Goal: Task Accomplishment & Management: Complete application form

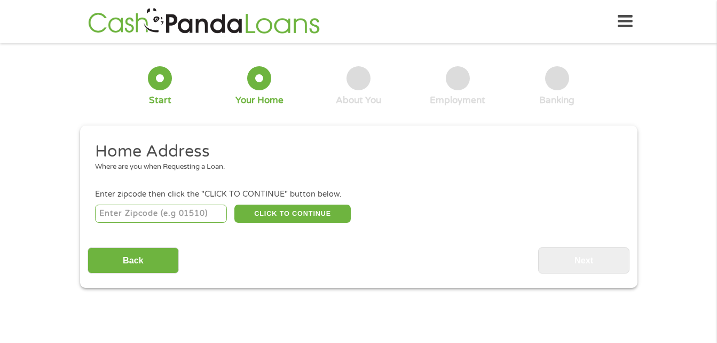
click at [166, 209] on input "number" at bounding box center [161, 214] width 132 height 18
type input "74854"
click at [284, 213] on button "CLICK TO CONTINUE" at bounding box center [292, 214] width 116 height 18
type input "74854"
type input "Maud"
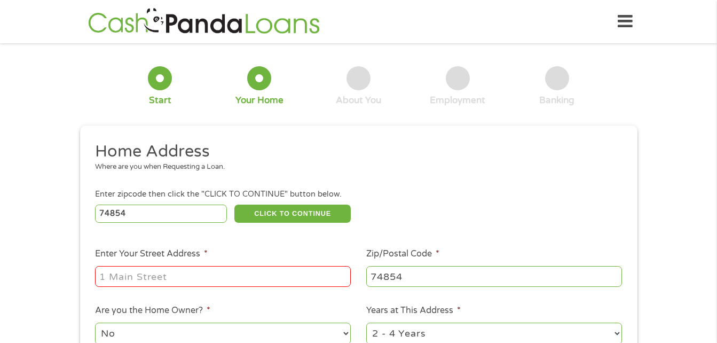
click at [176, 278] on input "Enter Your Street Address *" at bounding box center [223, 276] width 256 height 20
type input "[STREET_ADDRESS]"
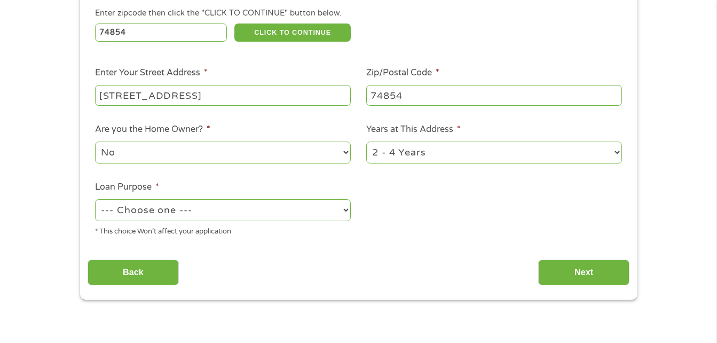
scroll to position [185, 0]
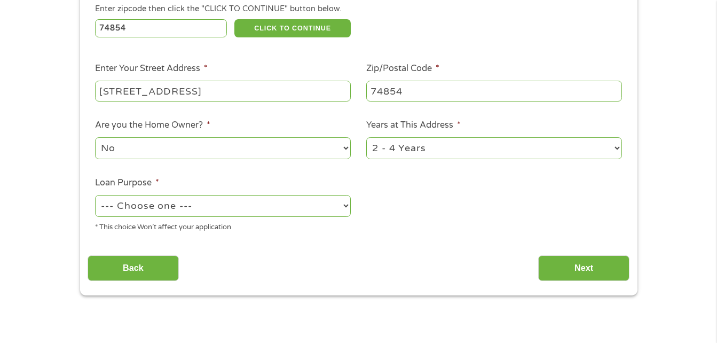
click at [615, 147] on select "1 Year or less 1 - 2 Years 2 - 4 Years Over 4 Years" at bounding box center [494, 148] width 256 height 22
select select "24months"
click at [366, 137] on select "1 Year or less 1 - 2 Years 2 - 4 Years Over 4 Years" at bounding box center [494, 148] width 256 height 22
click at [341, 203] on select "--- Choose one --- Pay Bills Debt Consolidation Home Improvement Major Purchase…" at bounding box center [223, 206] width 256 height 22
select select "shorttermcash"
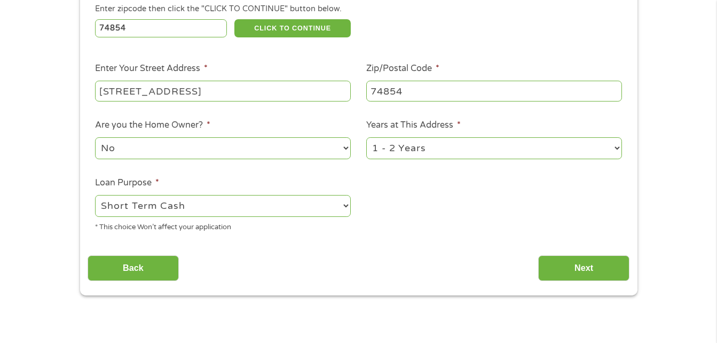
click at [95, 195] on select "--- Choose one --- Pay Bills Debt Consolidation Home Improvement Major Purchase…" at bounding box center [223, 206] width 256 height 22
click at [565, 263] on input "Next" at bounding box center [583, 268] width 91 height 26
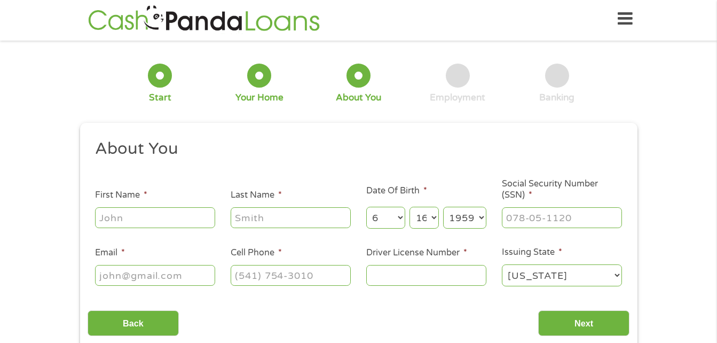
scroll to position [0, 0]
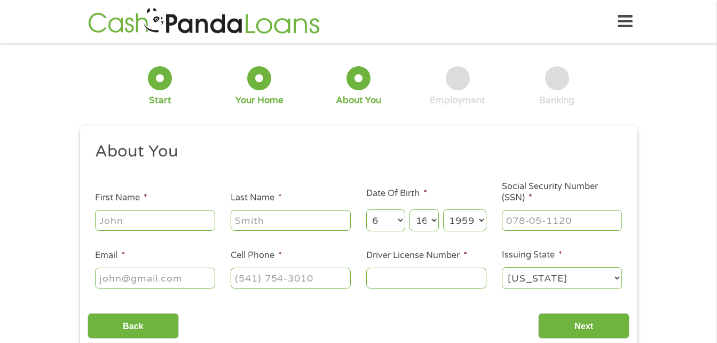
click at [194, 218] on input "First Name *" at bounding box center [155, 220] width 120 height 20
type input "[PERSON_NAME]"
type input "[EMAIL_ADDRESS][DOMAIN_NAME]"
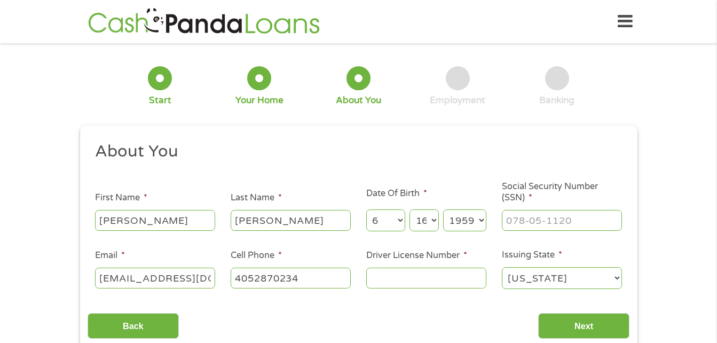
type input "[PHONE_NUMBER]"
click at [395, 276] on input "Driver License Number *" at bounding box center [426, 278] width 120 height 20
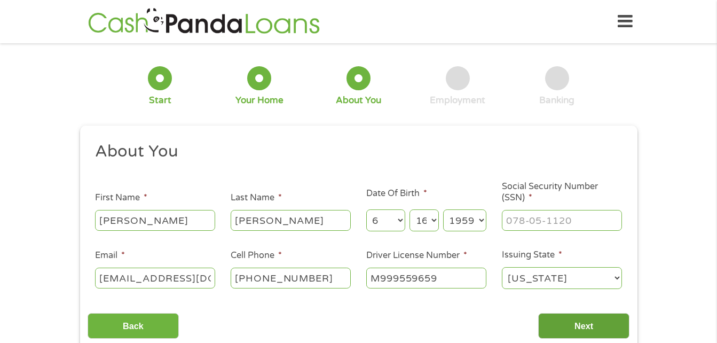
type input "M999559659"
click at [571, 328] on input "Next" at bounding box center [583, 326] width 91 height 26
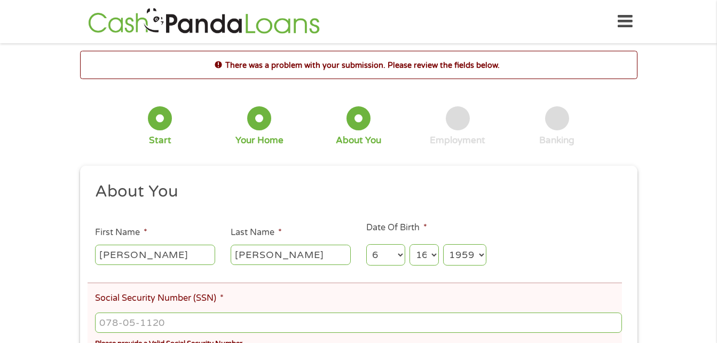
scroll to position [4, 4]
click at [288, 322] on input "___-__-____" at bounding box center [358, 322] width 526 height 20
type input "447-64-8462"
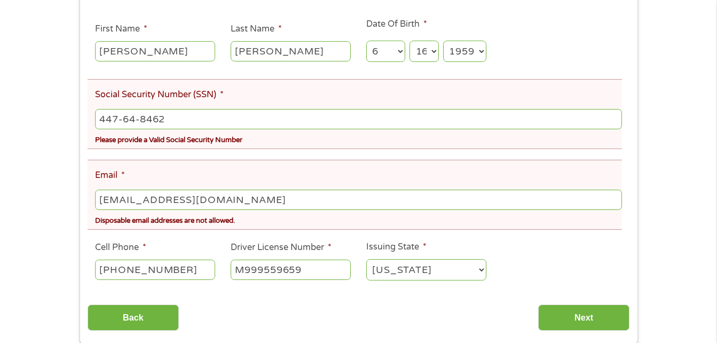
scroll to position [207, 0]
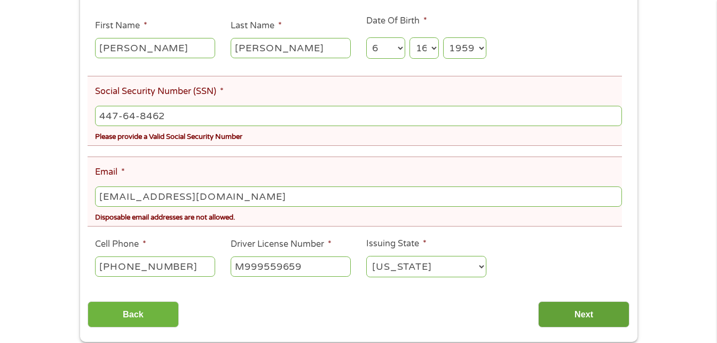
click at [595, 311] on input "Next" at bounding box center [583, 314] width 91 height 26
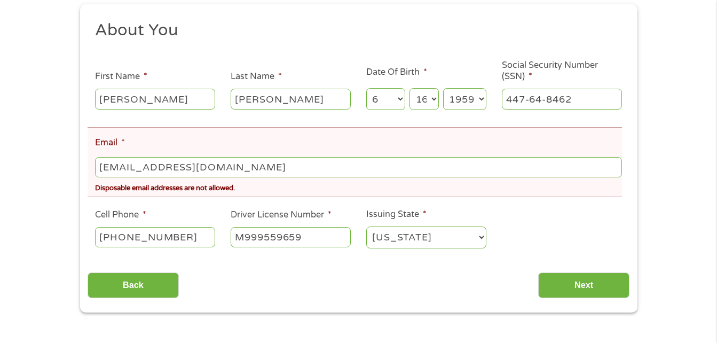
scroll to position [171, 0]
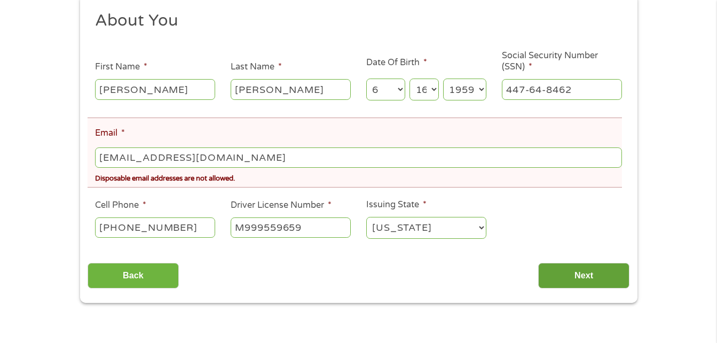
click at [593, 274] on input "Next" at bounding box center [583, 276] width 91 height 26
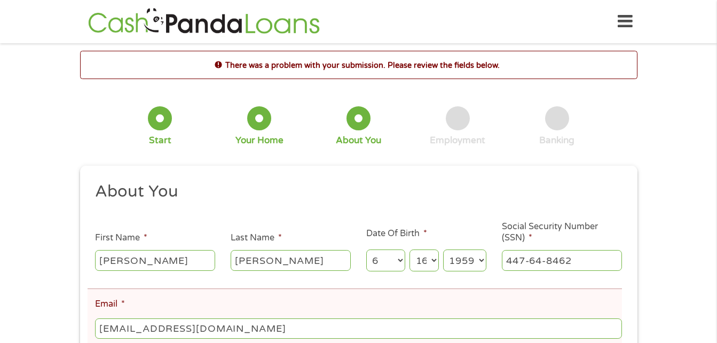
scroll to position [4, 4]
click at [312, 331] on input "[EMAIL_ADDRESS][DOMAIN_NAME]" at bounding box center [358, 328] width 526 height 20
type input "b"
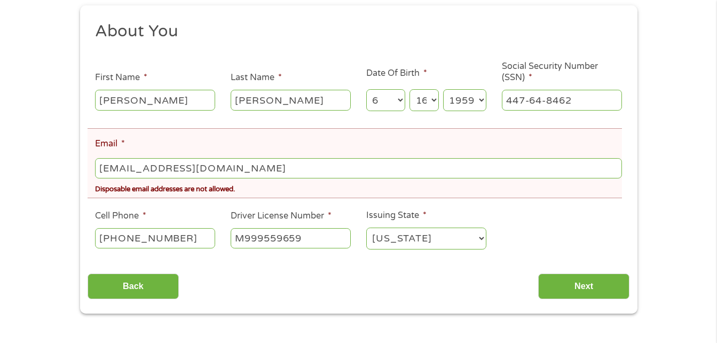
scroll to position [164, 0]
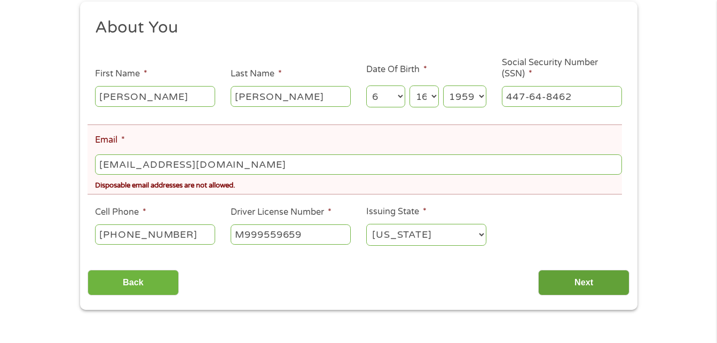
type input "[EMAIL_ADDRESS][DOMAIN_NAME]"
click at [600, 277] on input "Next" at bounding box center [583, 283] width 91 height 26
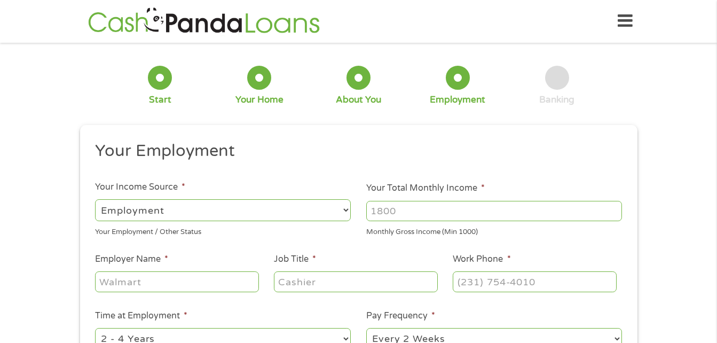
scroll to position [0, 0]
click at [338, 205] on select "--- Choose one --- Employment [DEMOGRAPHIC_DATA] Benefits" at bounding box center [223, 211] width 256 height 22
select select "benefits"
click at [95, 200] on select "--- Choose one --- Employment [DEMOGRAPHIC_DATA] Benefits" at bounding box center [223, 211] width 256 height 22
type input "Other"
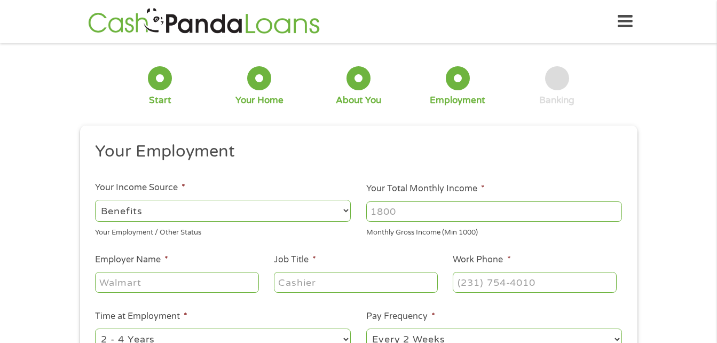
type input "[PHONE_NUMBER]"
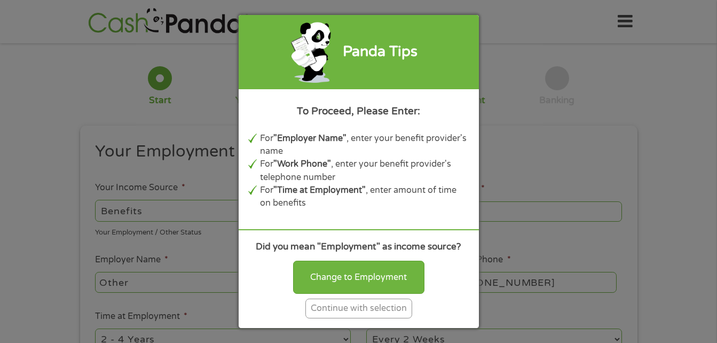
click at [367, 307] on div "Continue with selection" at bounding box center [358, 308] width 107 height 20
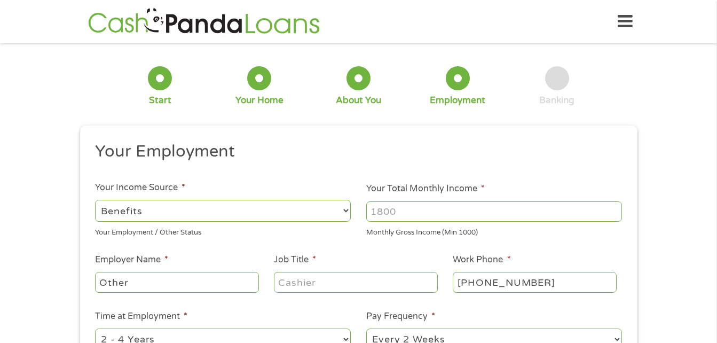
click at [409, 211] on input "Your Total Monthly Income *" at bounding box center [494, 211] width 256 height 20
type input "1400"
click at [249, 285] on input "Other" at bounding box center [176, 282] width 163 height 20
type input "O"
type input "SSA"
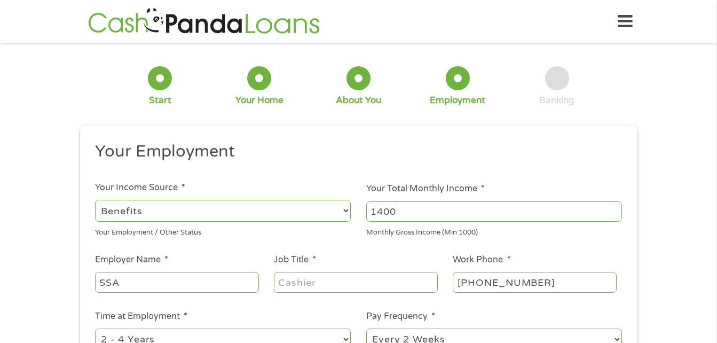
click at [318, 281] on input "Job Title *" at bounding box center [355, 282] width 163 height 20
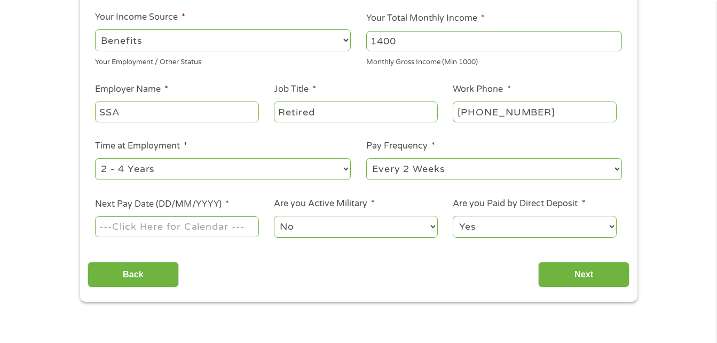
scroll to position [171, 0]
type input "Retired"
click at [163, 165] on select "--- Choose one --- 1 Year or less 1 - 2 Years 2 - 4 Years Over 4 Years" at bounding box center [223, 169] width 256 height 22
select select "24months"
click at [95, 158] on select "--- Choose one --- 1 Year or less 1 - 2 Years 2 - 4 Years Over 4 Years" at bounding box center [223, 169] width 256 height 22
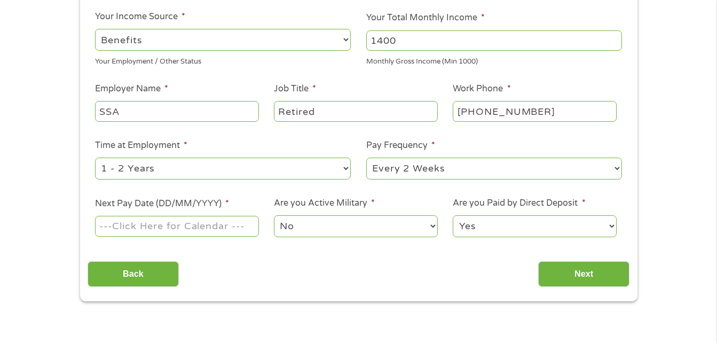
click at [472, 162] on select "--- Choose one --- Every 2 Weeks Every Week Monthly Semi-Monthly" at bounding box center [494, 169] width 256 height 22
select select "monthly"
click at [366, 158] on select "--- Choose one --- Every 2 Weeks Every Week Monthly Semi-Monthly" at bounding box center [494, 169] width 256 height 22
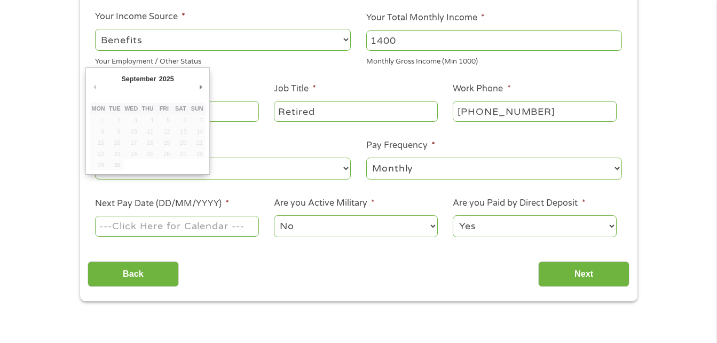
click at [207, 224] on input "Next Pay Date (DD/MM/YYYY) *" at bounding box center [176, 226] width 163 height 20
type input "[DATE]"
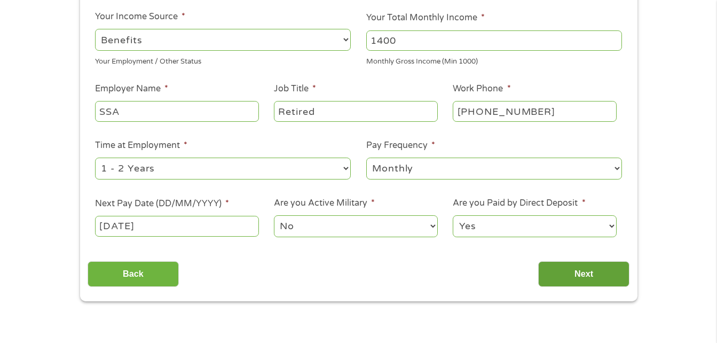
click at [583, 272] on input "Next" at bounding box center [583, 274] width 91 height 26
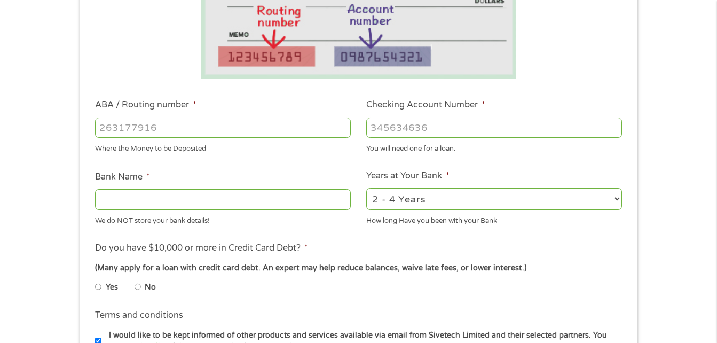
scroll to position [249, 0]
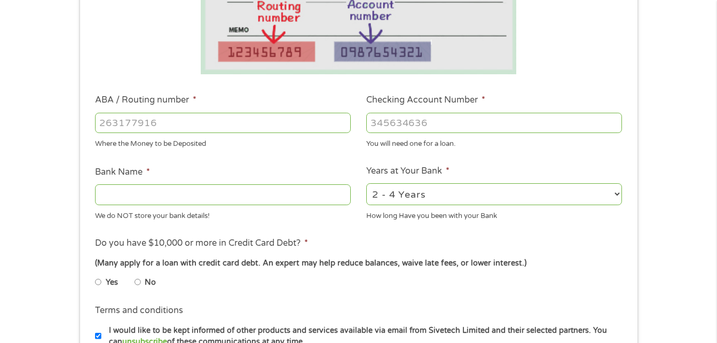
click at [162, 127] on input "ABA / Routing number *" at bounding box center [223, 123] width 256 height 20
type input "103109374"
type input "SECURITY STATE BANK"
type input "103109374"
click at [416, 124] on input "Checking Account Number *" at bounding box center [494, 123] width 256 height 20
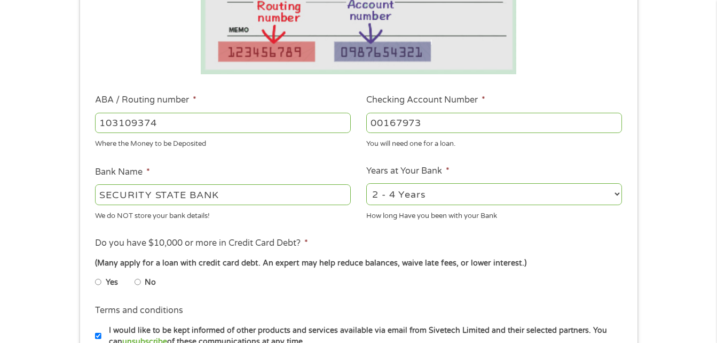
type input "00167973"
click at [139, 282] on input "No" at bounding box center [138, 281] width 6 height 17
radio input "true"
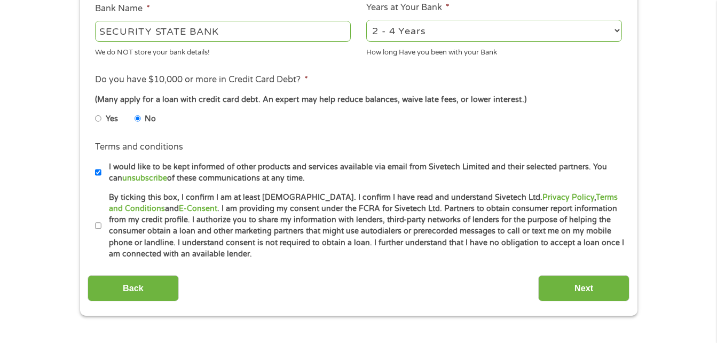
scroll to position [420, 0]
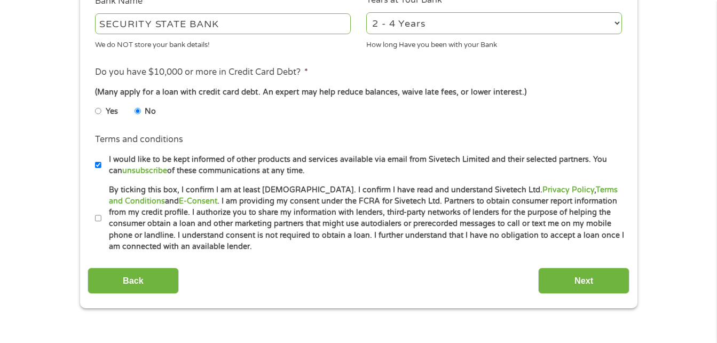
click at [96, 214] on input "By ticking this box, I confirm I am at least [DEMOGRAPHIC_DATA]. I confirm I ha…" at bounding box center [98, 218] width 6 height 17
checkbox input "true"
click at [566, 273] on input "Next" at bounding box center [583, 281] width 91 height 26
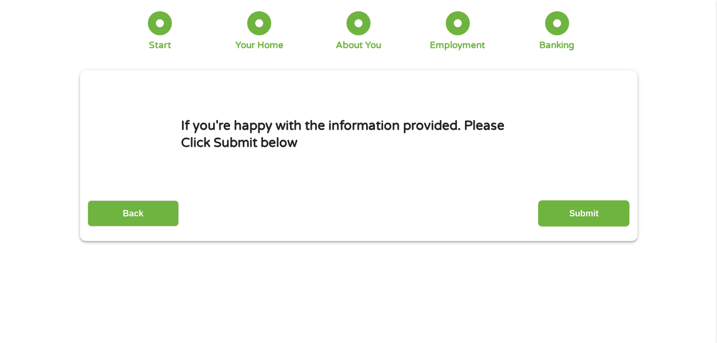
scroll to position [0, 0]
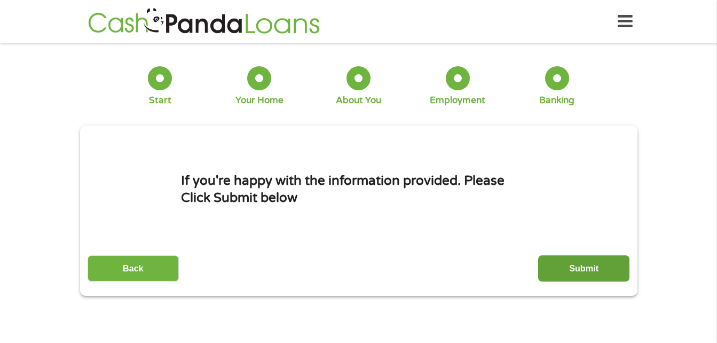
click at [582, 267] on input "Submit" at bounding box center [583, 268] width 91 height 26
